Goal: Information Seeking & Learning: Learn about a topic

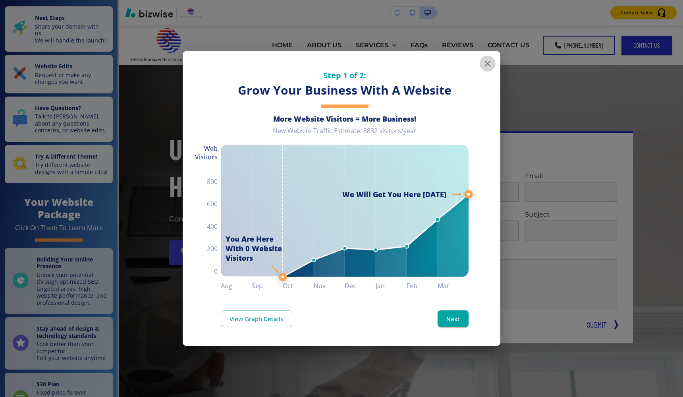
click at [491, 62] on icon "button" at bounding box center [488, 64] width 10 height 10
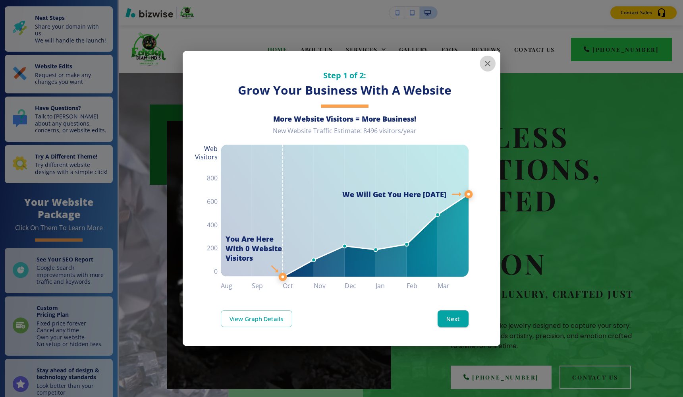
click at [487, 66] on icon "button" at bounding box center [488, 64] width 10 height 10
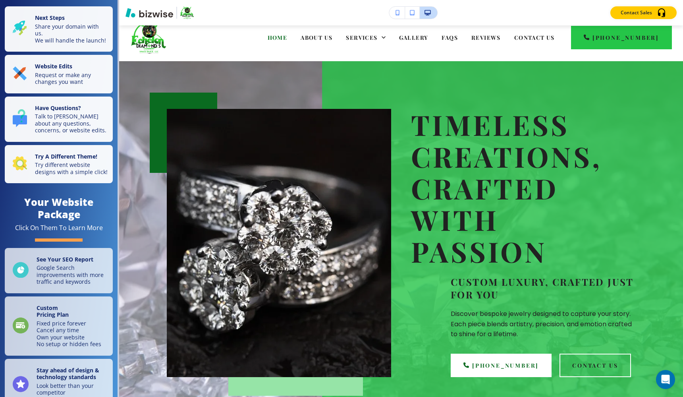
scroll to position [1, 0]
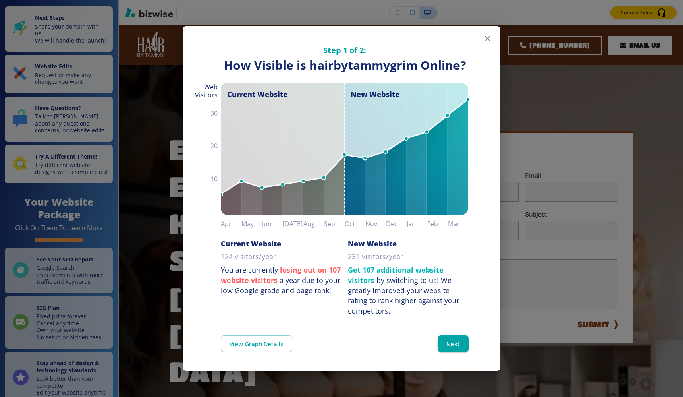
click at [490, 39] on icon "button" at bounding box center [488, 39] width 10 height 10
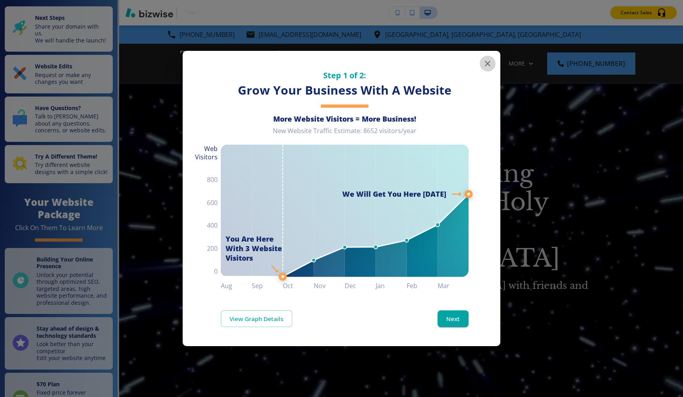
click at [493, 65] on button "button" at bounding box center [488, 64] width 16 height 16
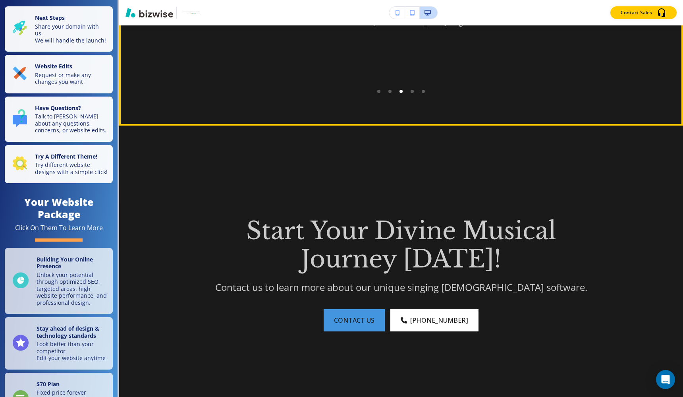
scroll to position [1598, 0]
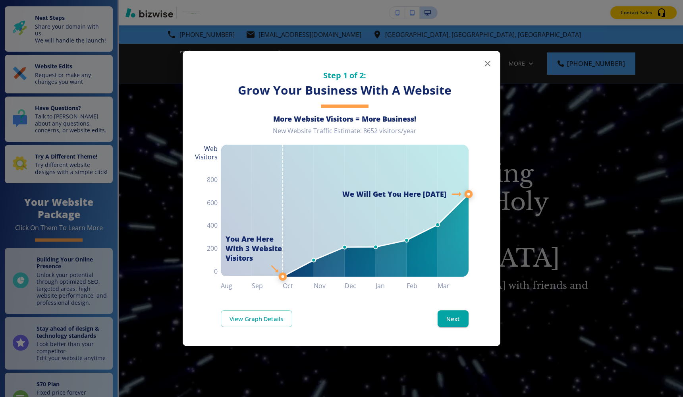
click at [484, 64] on icon "button" at bounding box center [488, 64] width 10 height 10
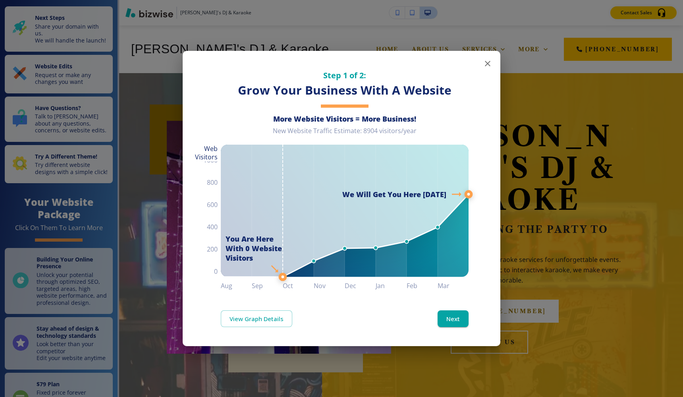
click at [489, 64] on icon "button" at bounding box center [488, 64] width 10 height 10
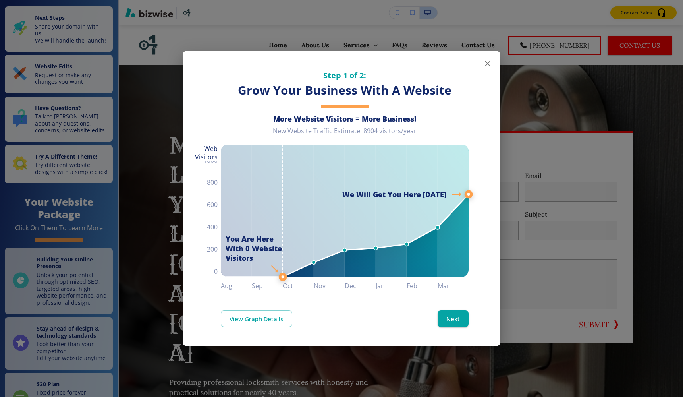
click at [484, 65] on icon "button" at bounding box center [488, 64] width 10 height 10
click at [489, 64] on icon "button" at bounding box center [488, 64] width 10 height 10
